Goal: Task Accomplishment & Management: Use online tool/utility

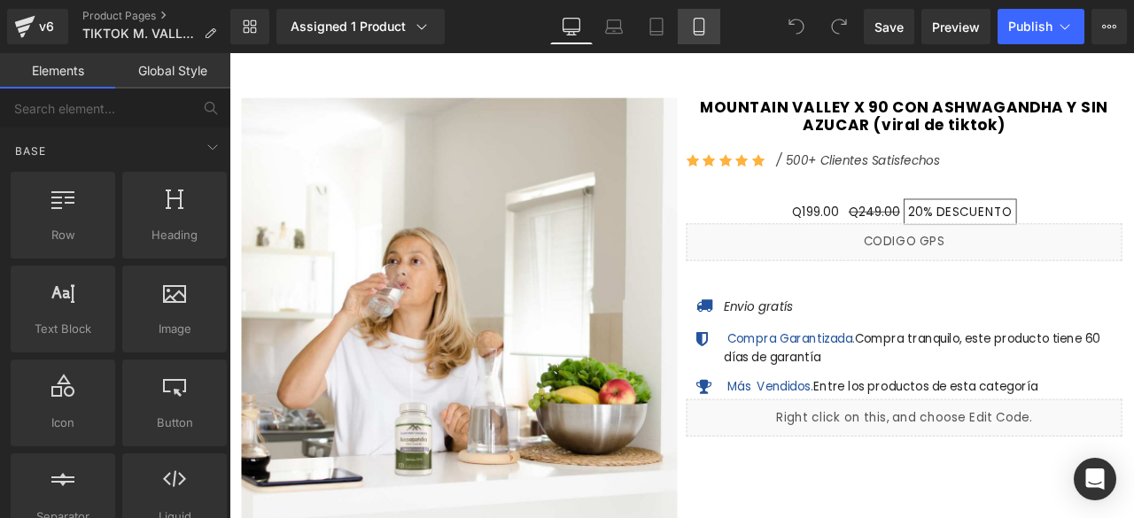
click at [700, 23] on icon at bounding box center [699, 27] width 18 height 18
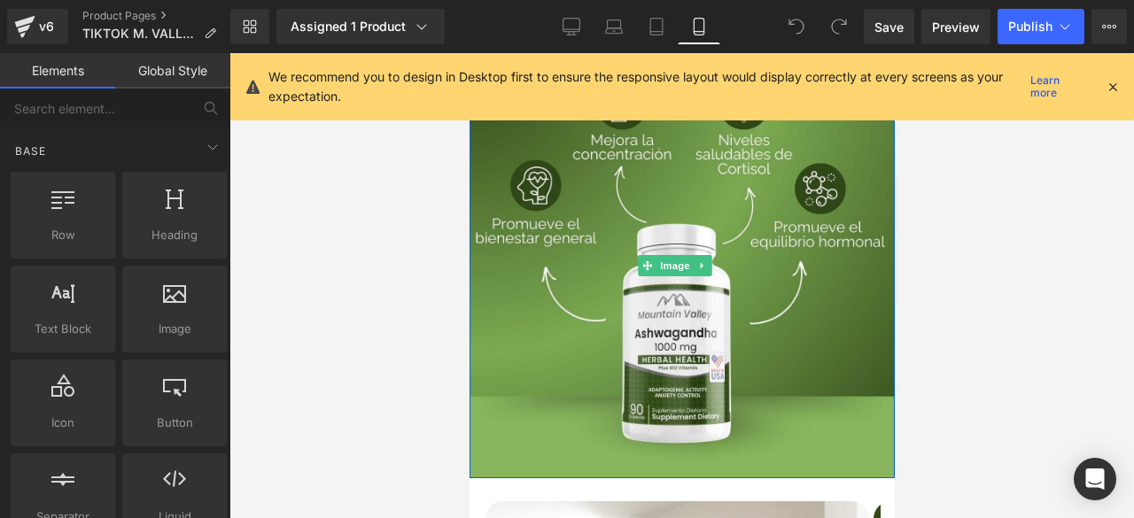
scroll to position [177, 0]
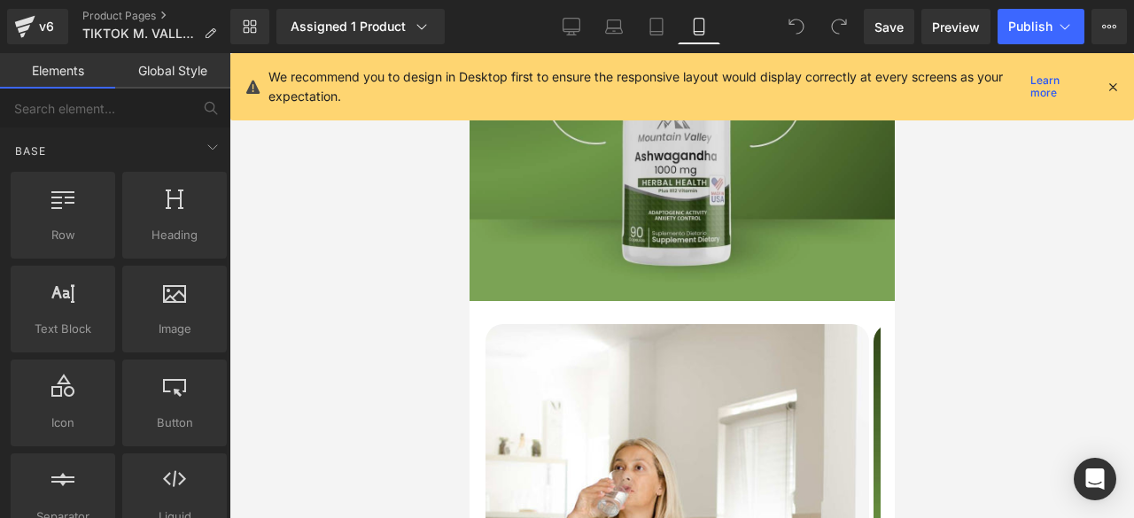
click at [566, 249] on img at bounding box center [681, 88] width 425 height 425
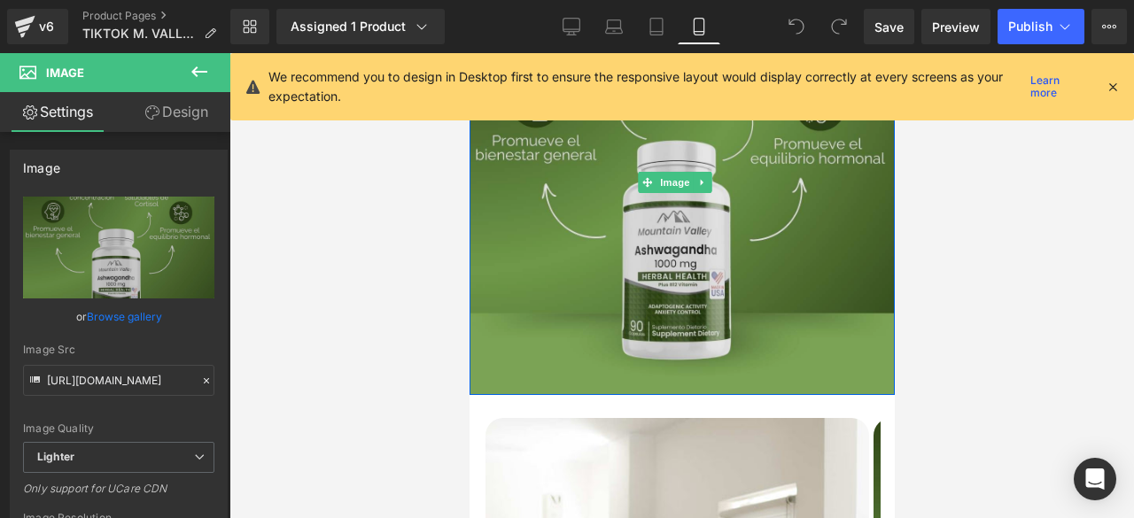
scroll to position [0, 0]
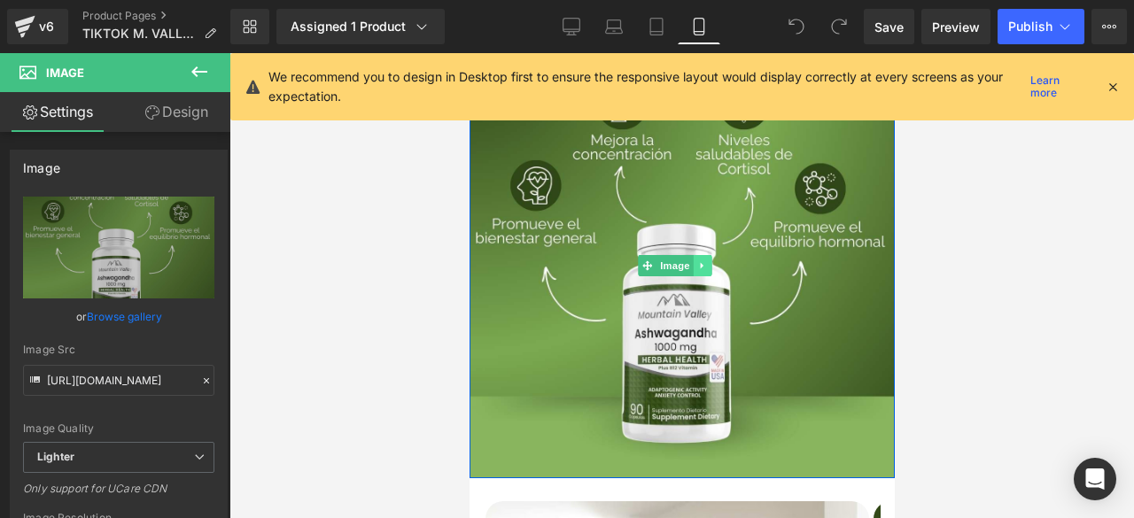
click at [698, 264] on icon at bounding box center [702, 265] width 10 height 11
click at [692, 261] on icon at bounding box center [693, 265] width 10 height 11
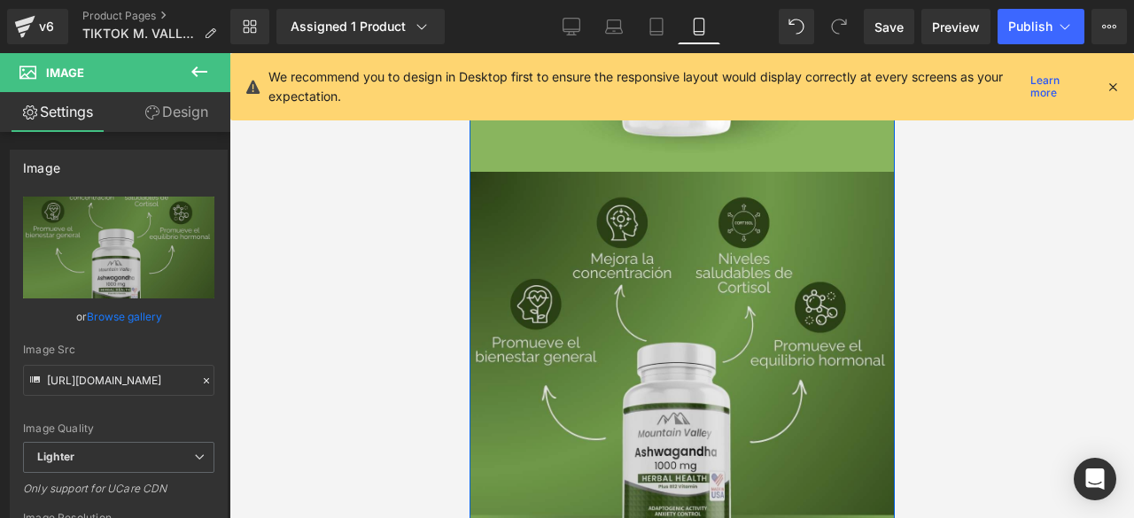
scroll to position [340, 0]
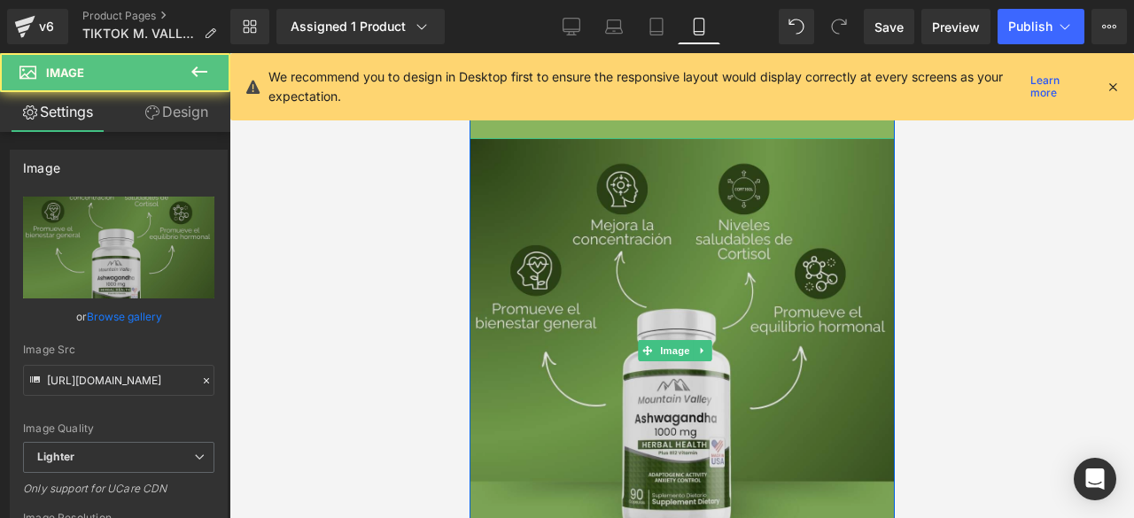
drag, startPoint x: 573, startPoint y: 295, endPoint x: 558, endPoint y: 294, distance: 15.1
click at [572, 294] on img at bounding box center [681, 350] width 425 height 425
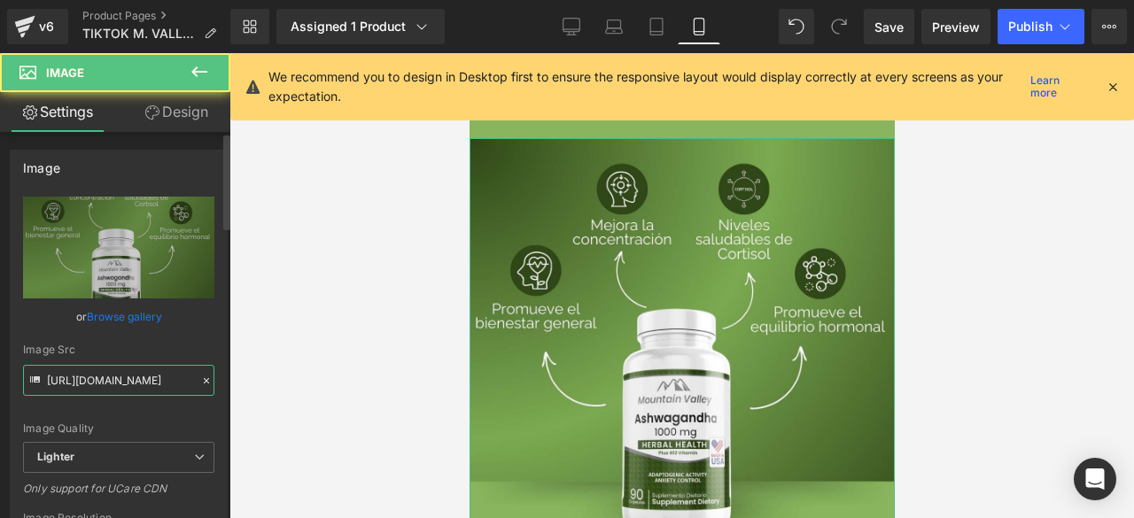
click at [64, 382] on input "[URL][DOMAIN_NAME]" at bounding box center [118, 380] width 191 height 31
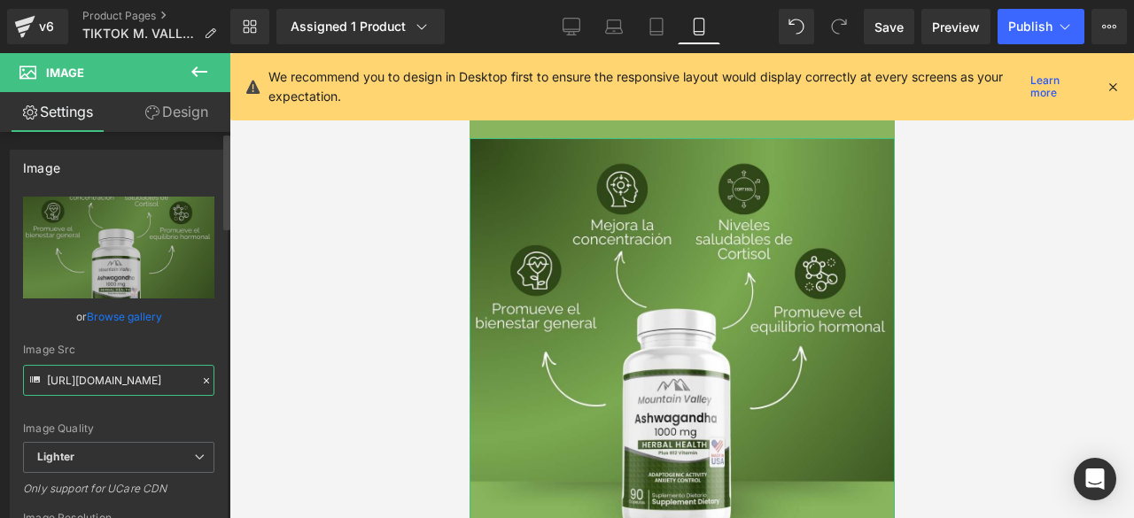
click at [64, 382] on input "[URL][DOMAIN_NAME]" at bounding box center [118, 380] width 191 height 31
paste input "53f95420-e3d4-4560-a189-20b846a94cd4/-/format/auto/-/preview/3000x3000/-/qualit…"
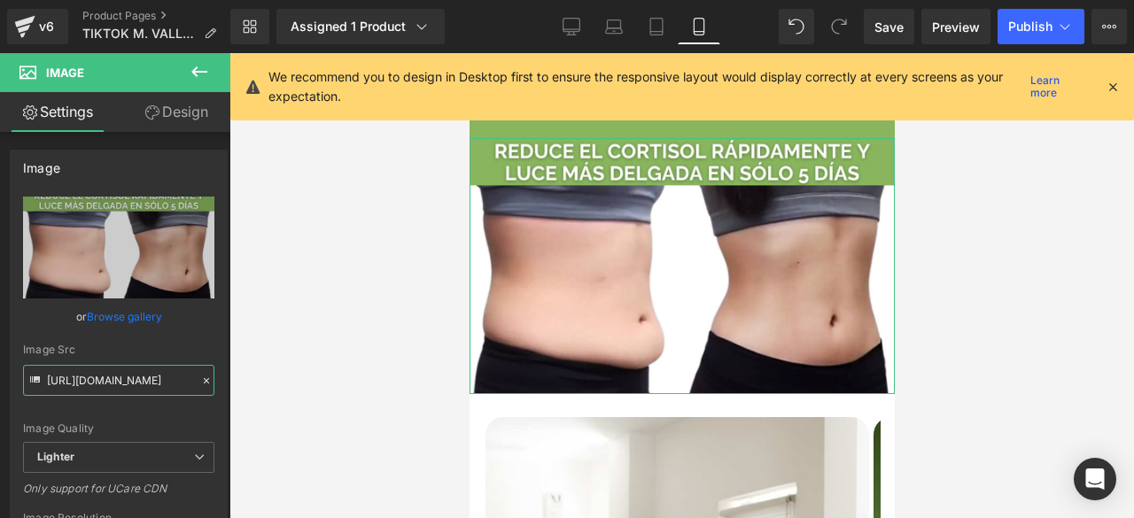
type input "[URL][DOMAIN_NAME]"
click at [190, 107] on link "Design" at bounding box center [176, 112] width 115 height 40
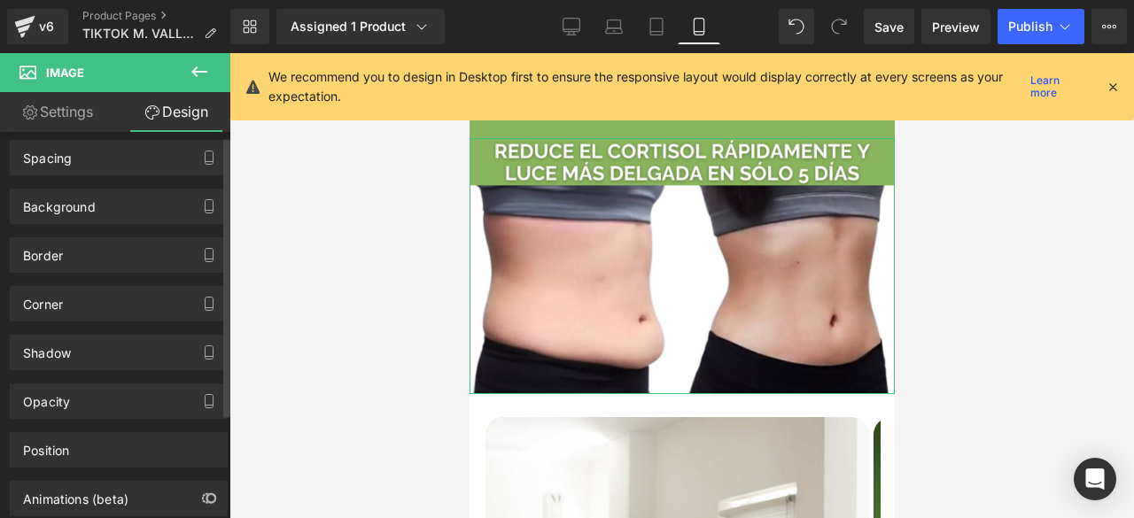
scroll to position [149, 0]
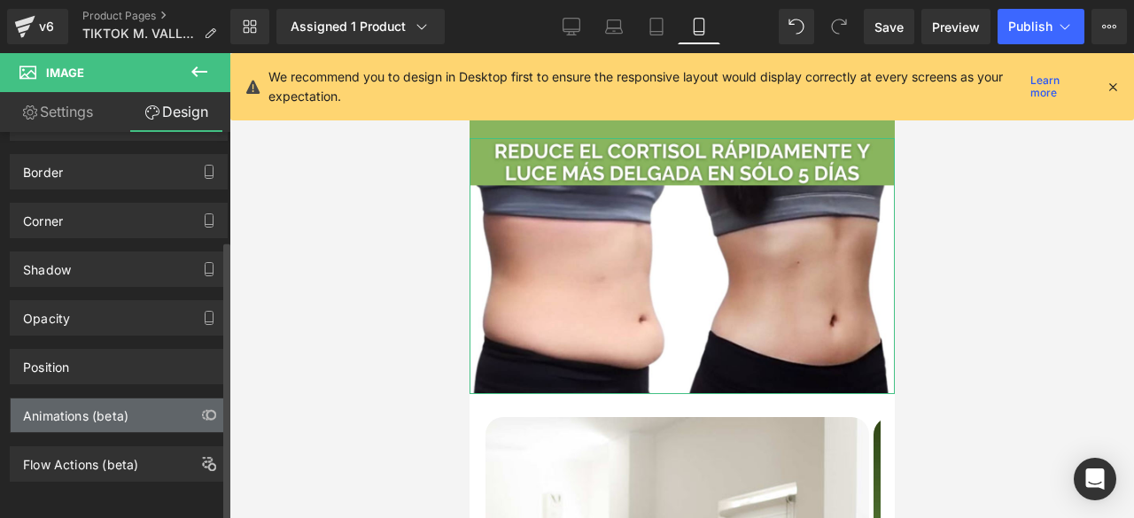
click at [120, 404] on div "Animations (beta)" at bounding box center [75, 411] width 105 height 25
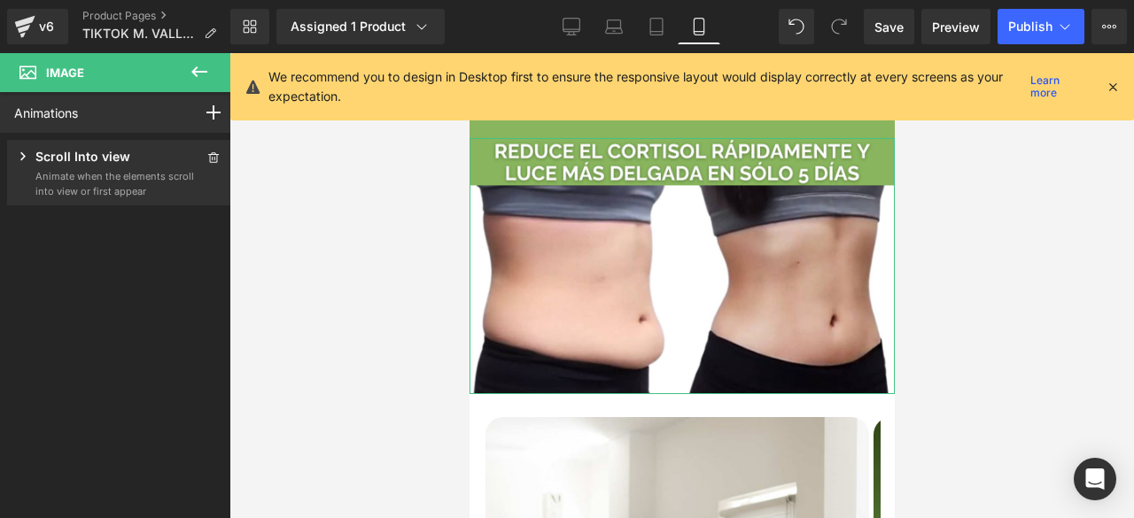
click at [119, 167] on p "Scroll Into view" at bounding box center [82, 158] width 95 height 22
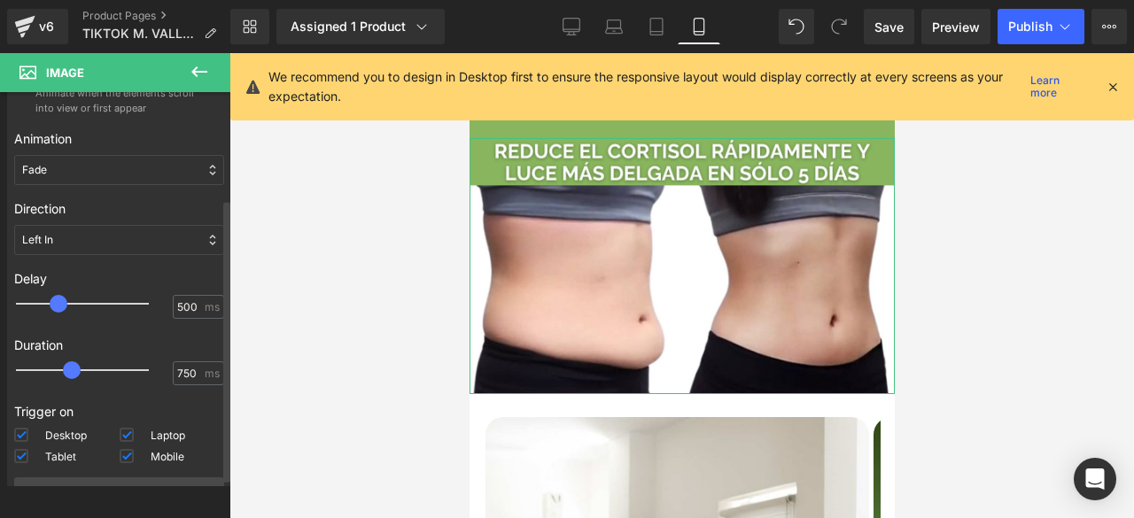
scroll to position [175, 0]
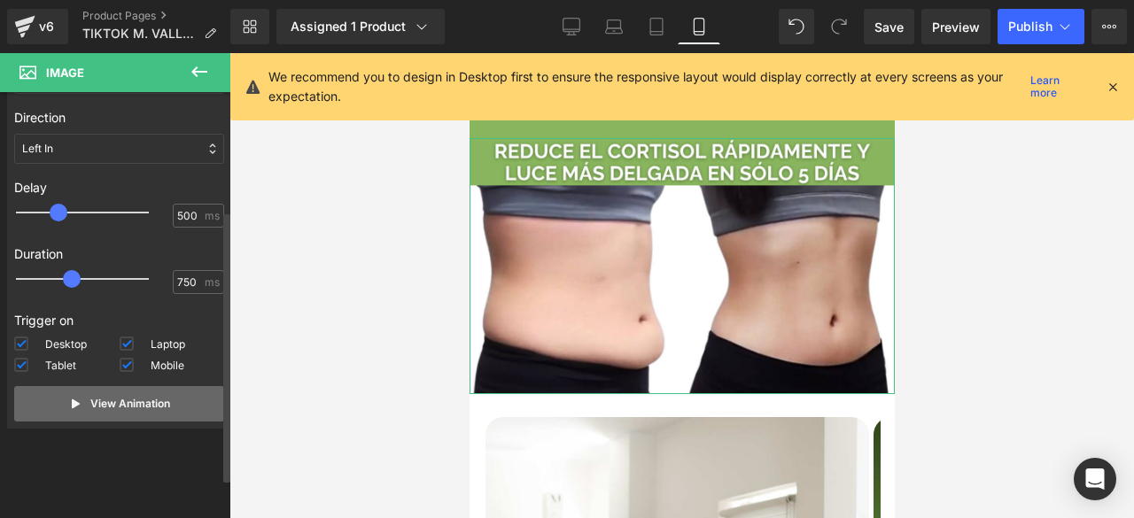
click at [113, 396] on p "View Animation" at bounding box center [130, 404] width 80 height 16
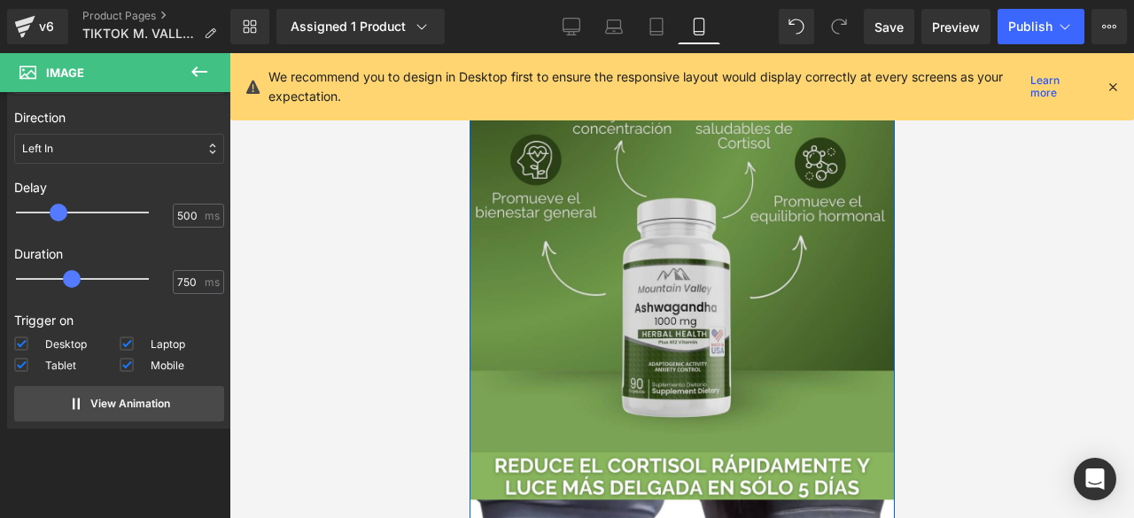
scroll to position [0, 0]
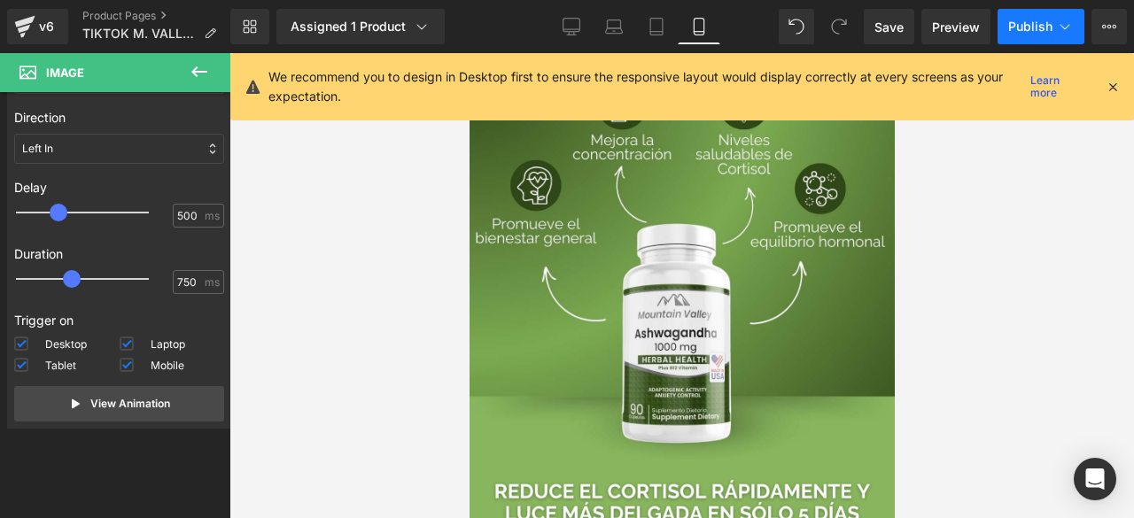
click at [1049, 16] on button "Publish" at bounding box center [1041, 26] width 87 height 35
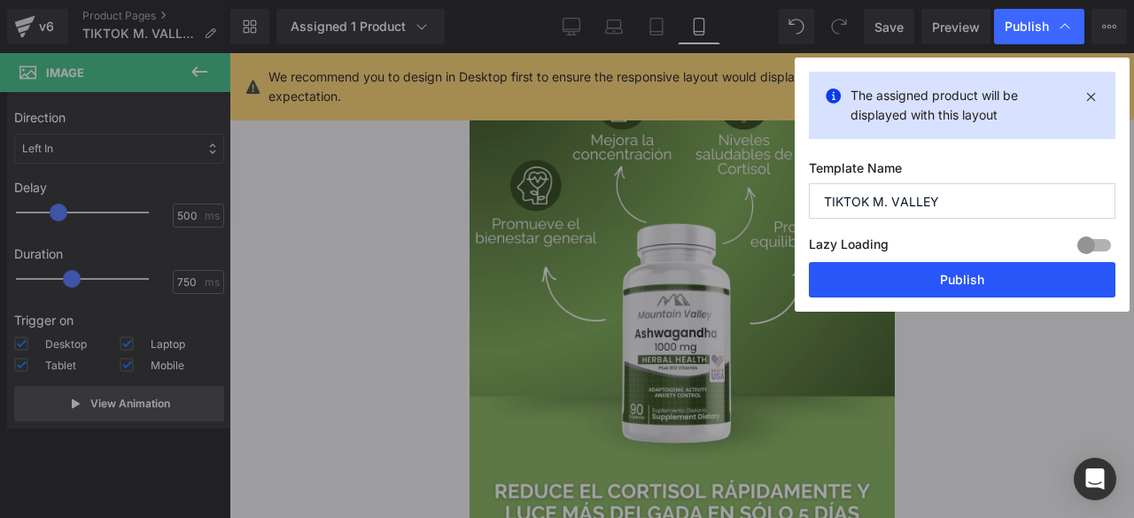
click at [927, 280] on button "Publish" at bounding box center [962, 279] width 307 height 35
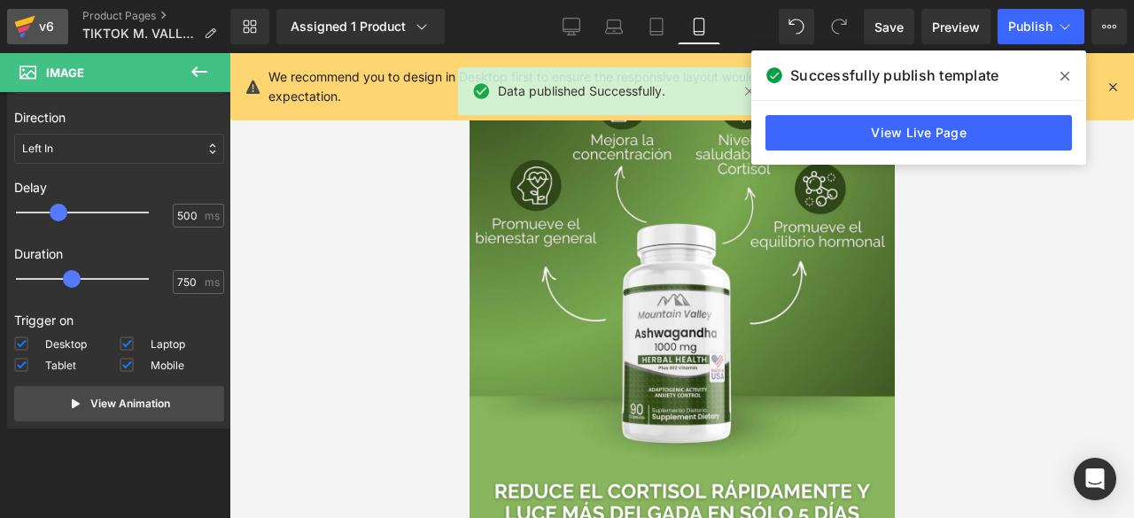
click at [35, 33] on icon at bounding box center [24, 26] width 21 height 44
